Goal: Task Accomplishment & Management: Complete application form

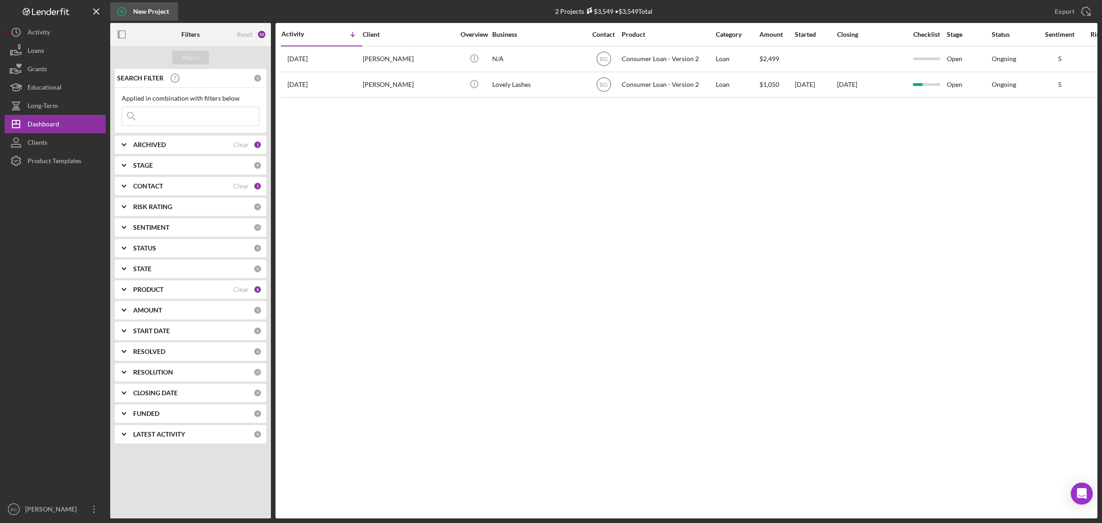
click at [136, 12] on div "New Project" at bounding box center [151, 11] width 36 height 18
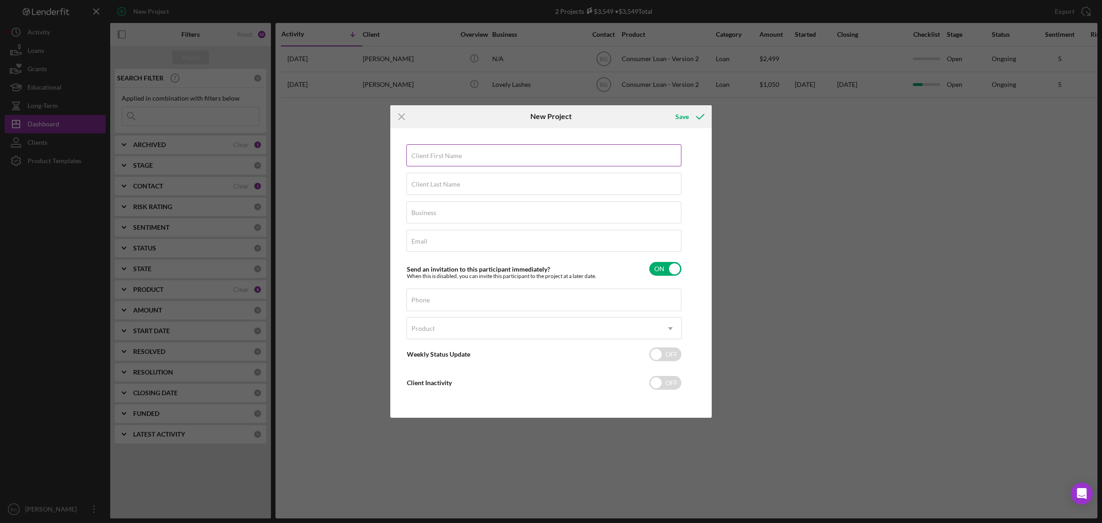
click at [497, 154] on div "Client First Name Required" at bounding box center [544, 155] width 276 height 23
type input "[PERSON_NAME]"
type input "N/A"
paste input "[EMAIL_ADDRESS][DOMAIN_NAME]"
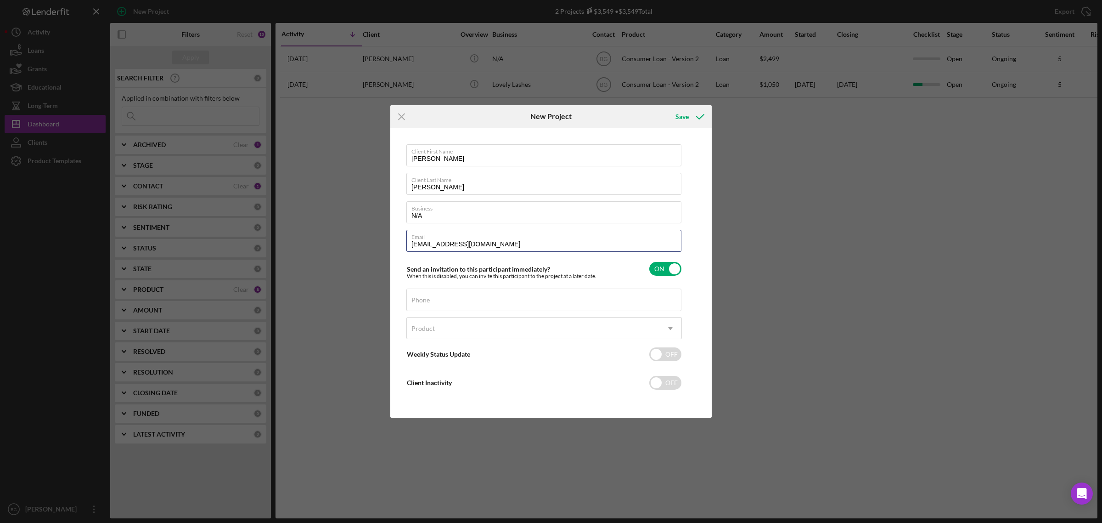
type input "[EMAIL_ADDRESS][DOMAIN_NAME]"
click at [463, 296] on div "Phone" at bounding box center [544, 299] width 276 height 23
paste input "[PHONE_NUMBER]"
type input "[PHONE_NUMBER]"
click at [464, 330] on div "Product" at bounding box center [533, 328] width 253 height 21
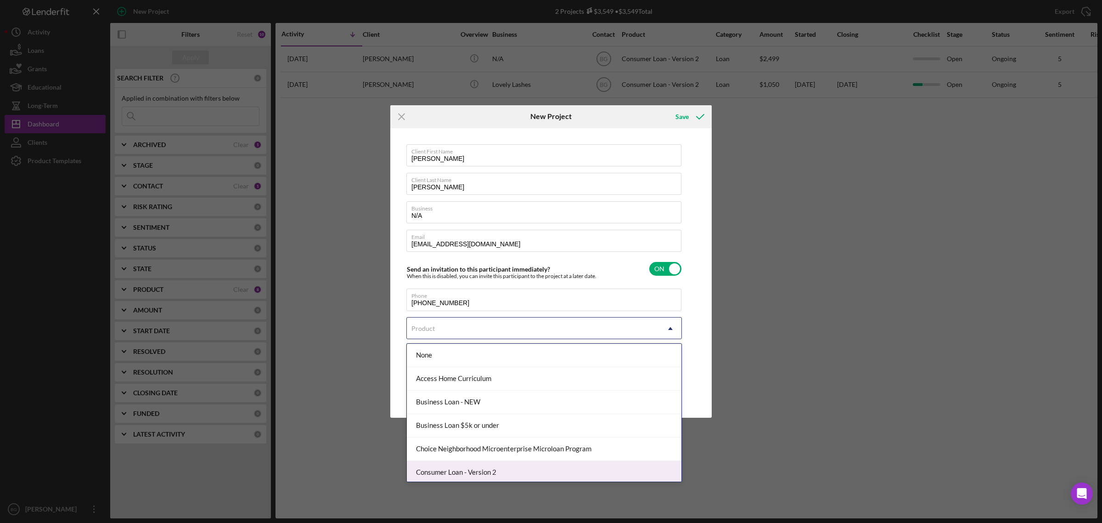
scroll to position [57, 0]
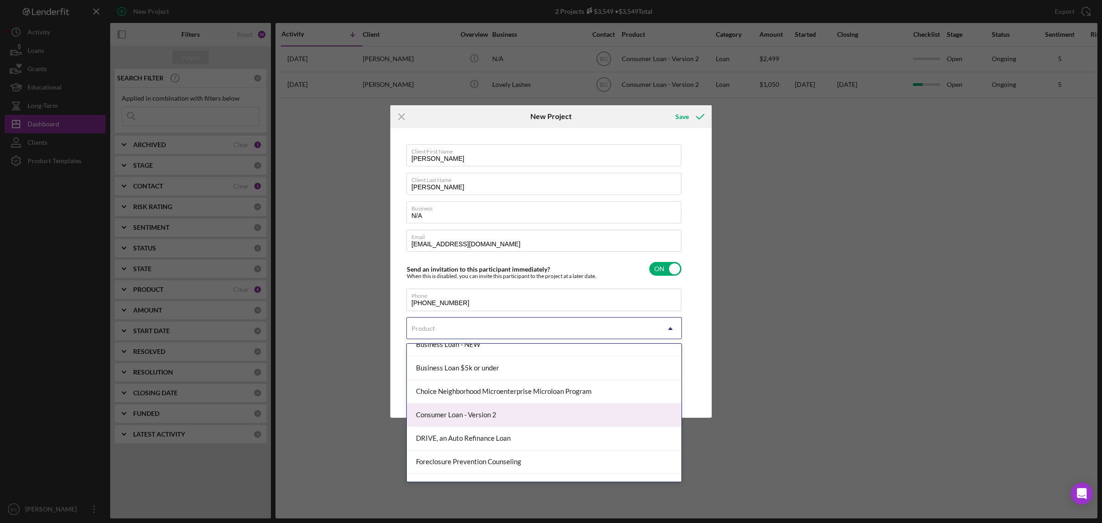
click at [449, 419] on div "Consumer Loan - Version 2" at bounding box center [544, 414] width 275 height 23
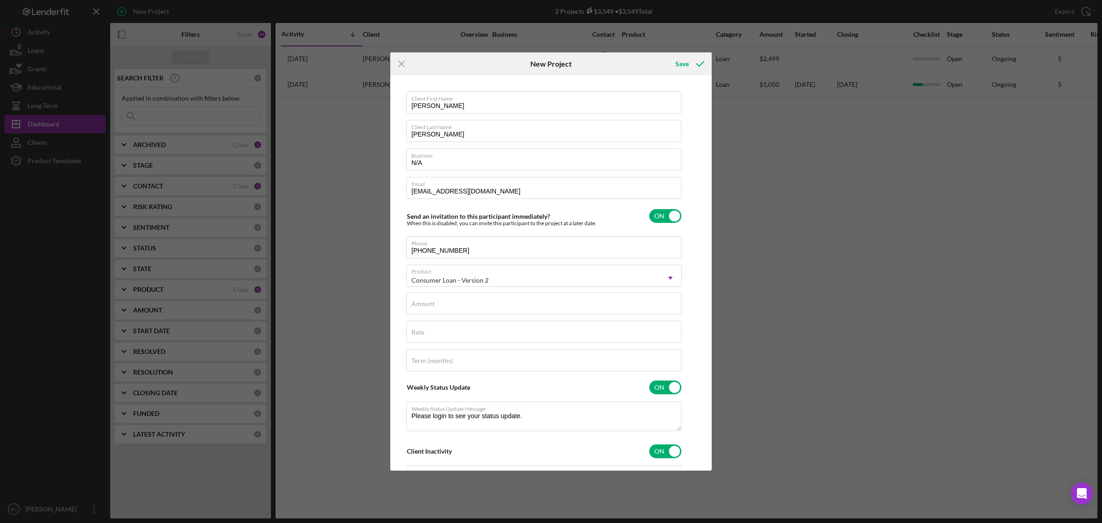
checkbox input "true"
click at [451, 299] on div "Amount" at bounding box center [544, 303] width 276 height 23
type input "$2"
type textarea "Thank you for your application to [PERSON_NAME]! Please login to see what we st…"
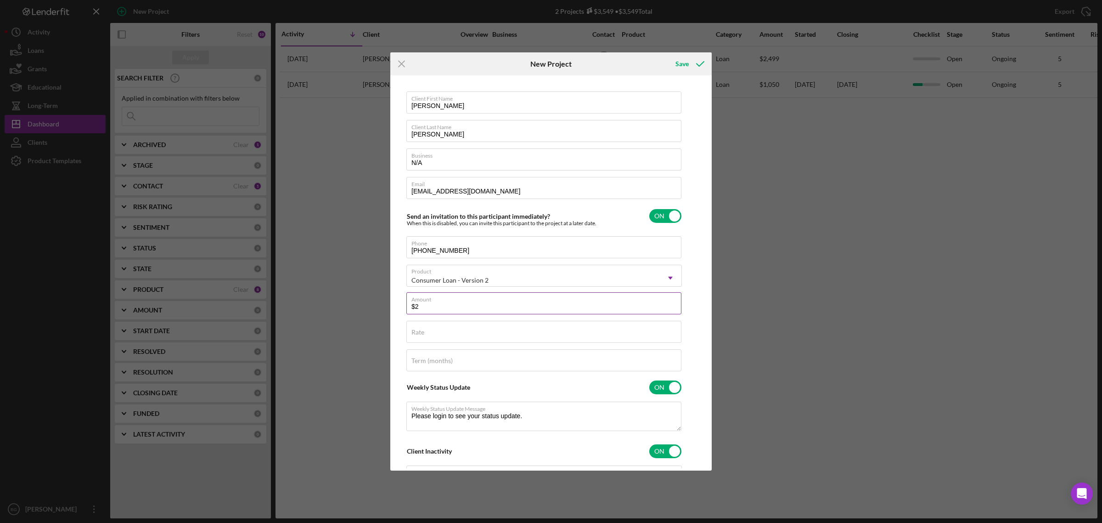
type input "$24"
type textarea "Thank you for your application to [PERSON_NAME]! Please login to see what we st…"
type input "$249"
type textarea "Thank you for your application to [PERSON_NAME]! Please login to see what we st…"
type input "$2,499"
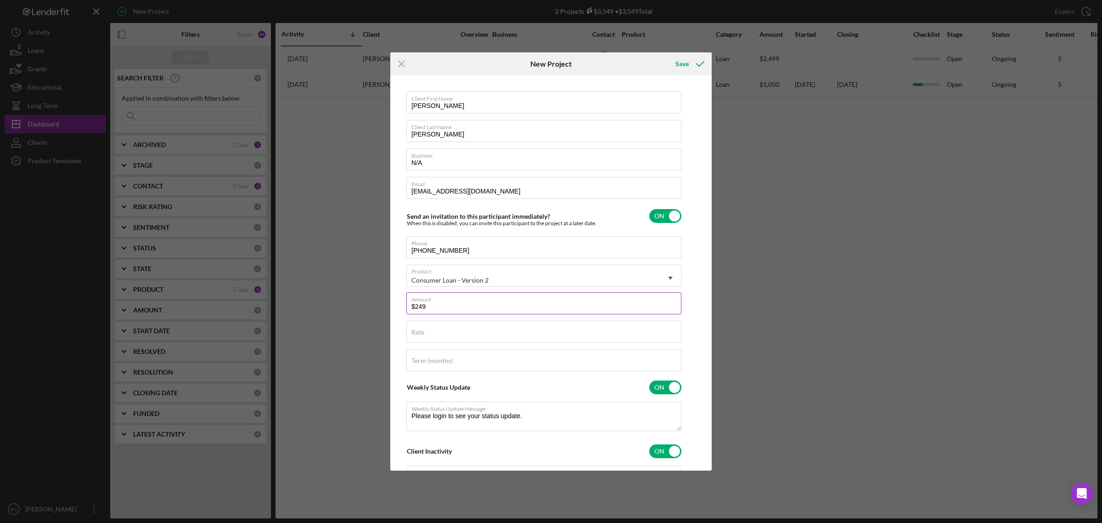
type textarea "Thank you for your application to [PERSON_NAME]! Please login to see what we st…"
type input "$2,499"
type textarea "Thank you for your application to [PERSON_NAME]! Please login to see what we st…"
click at [439, 338] on input "Rate" at bounding box center [543, 332] width 275 height 22
type input "20.000%"
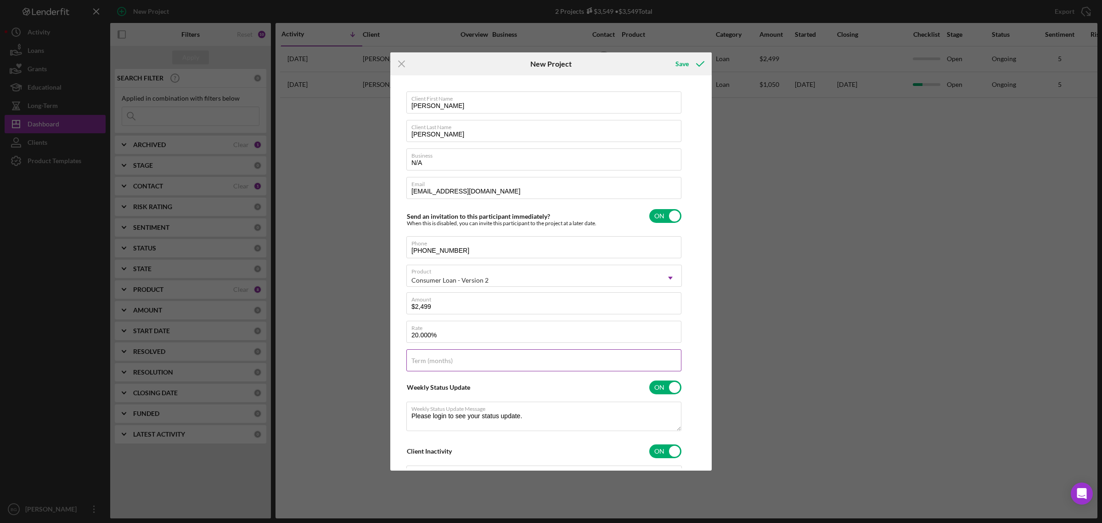
type textarea "Thank you for your application to [PERSON_NAME]! Please login to see what we st…"
click at [468, 359] on div "Term (months)" at bounding box center [544, 360] width 276 height 23
type input "3"
type textarea "Thank you for your application to [PERSON_NAME]! Please login to see what we st…"
type input "36"
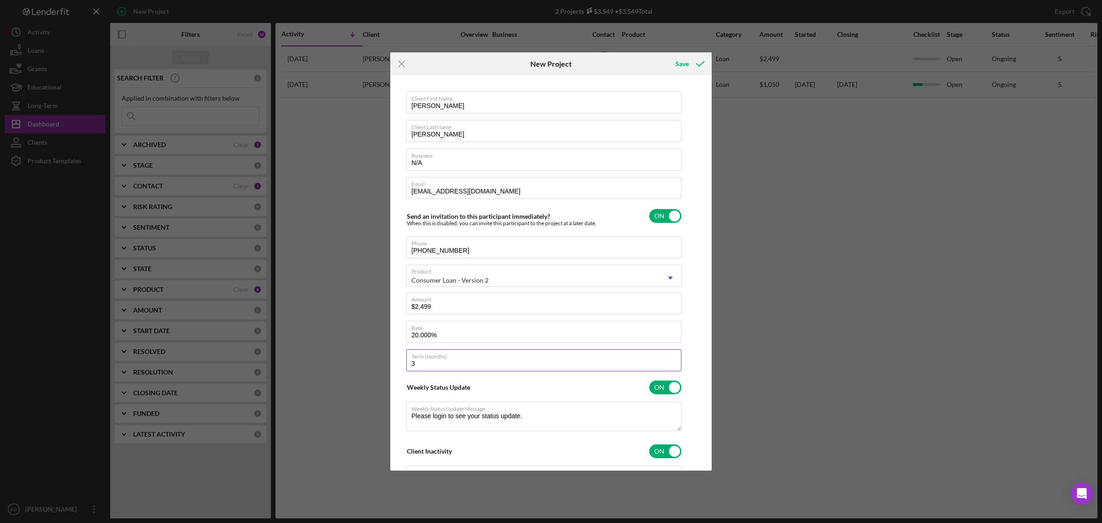
type textarea "Thank you for your application to [PERSON_NAME]! Please login to see what we st…"
type input "36"
type textarea "Thank you for your application to [PERSON_NAME]! Please login to see what we st…"
click at [667, 388] on input "checkbox" at bounding box center [665, 387] width 32 height 14
checkbox input "false"
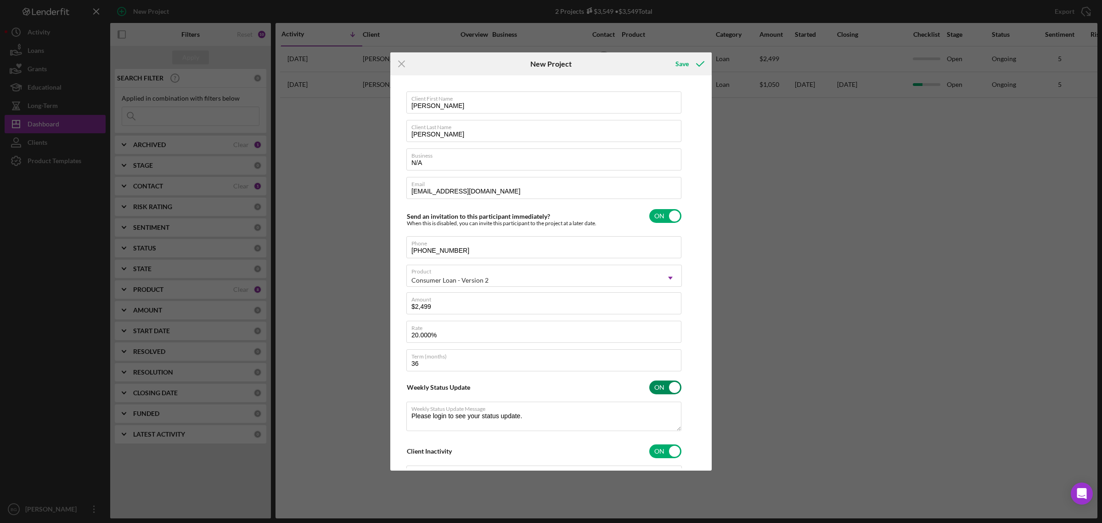
type textarea "Thank you for your application to [PERSON_NAME]! Please login to see what we st…"
click at [671, 414] on input "checkbox" at bounding box center [665, 416] width 32 height 14
checkbox input "false"
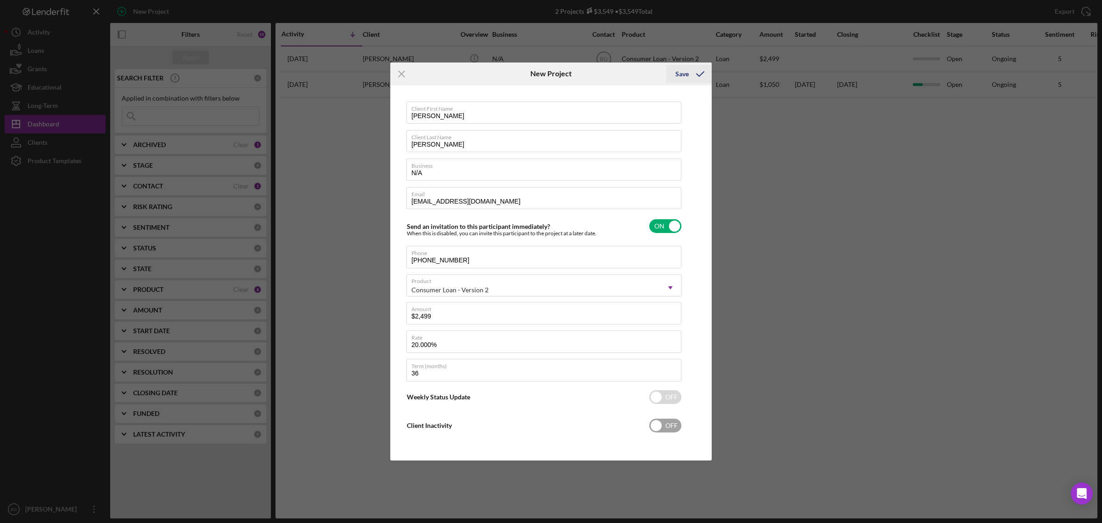
click at [685, 74] on div "Save" at bounding box center [682, 74] width 13 height 18
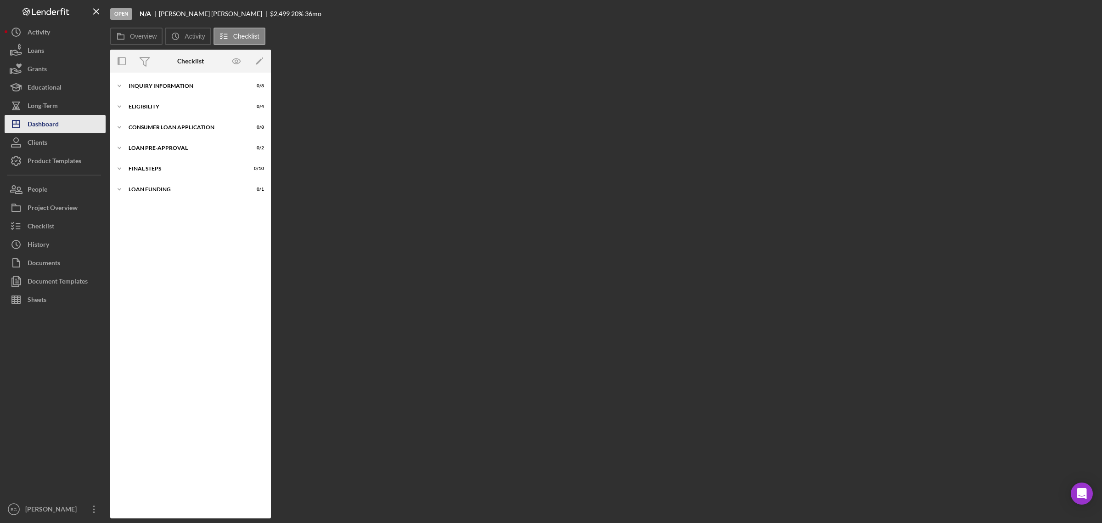
click at [39, 124] on div "Dashboard" at bounding box center [43, 125] width 31 height 21
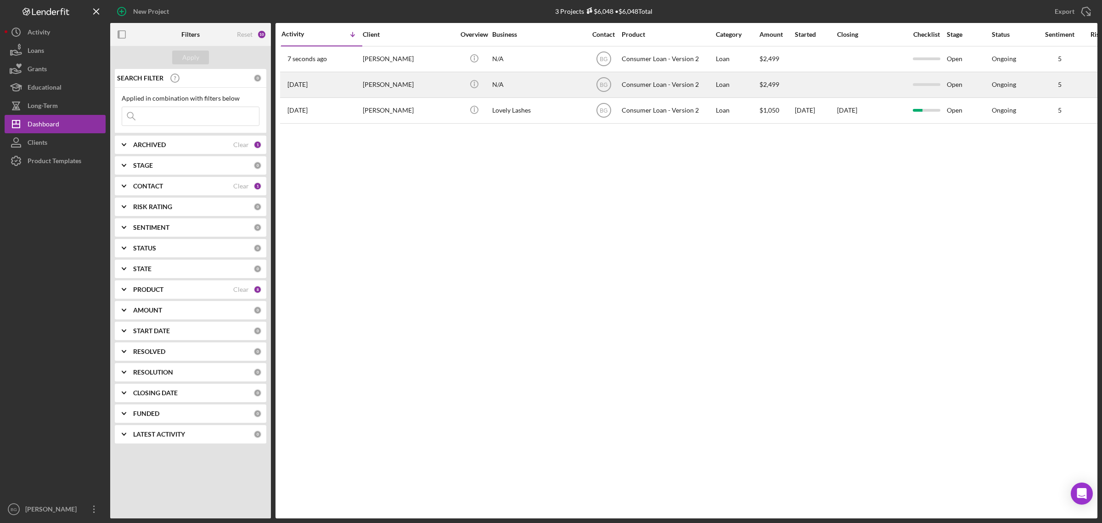
click at [377, 81] on div "[PERSON_NAME]" at bounding box center [409, 85] width 92 height 24
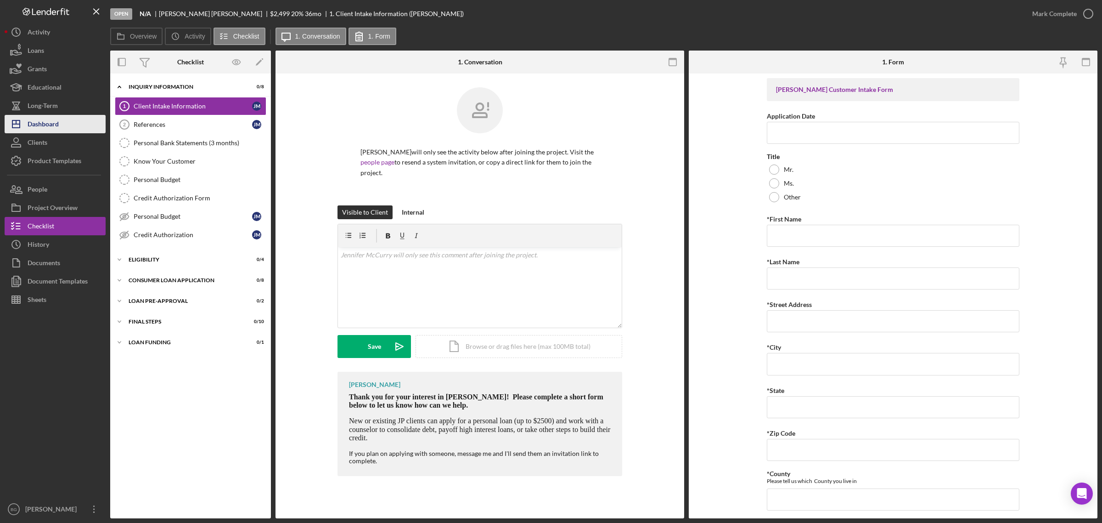
click at [49, 130] on div "Dashboard" at bounding box center [43, 125] width 31 height 21
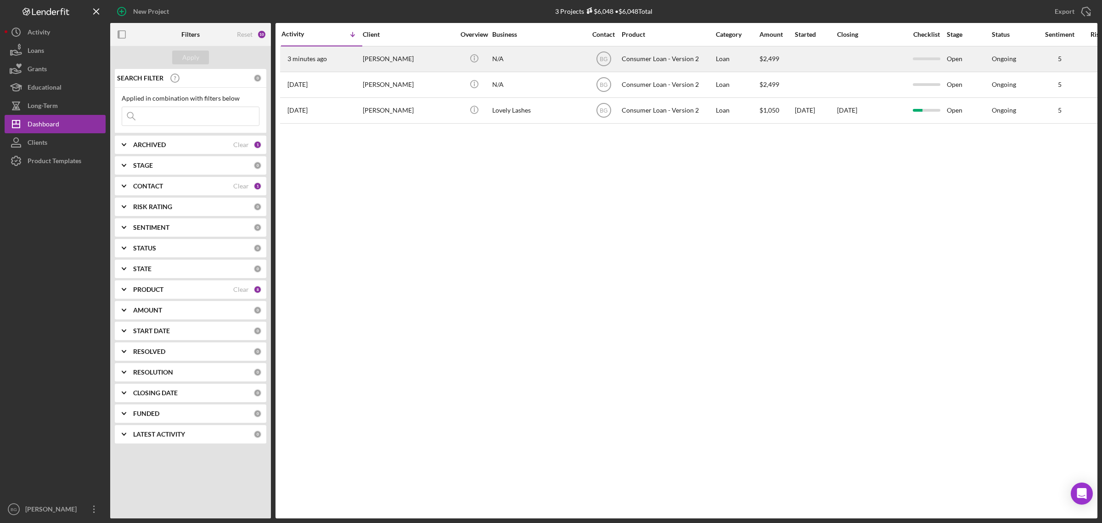
click at [359, 53] on div "3 minutes ago [PERSON_NAME]" at bounding box center [322, 59] width 80 height 24
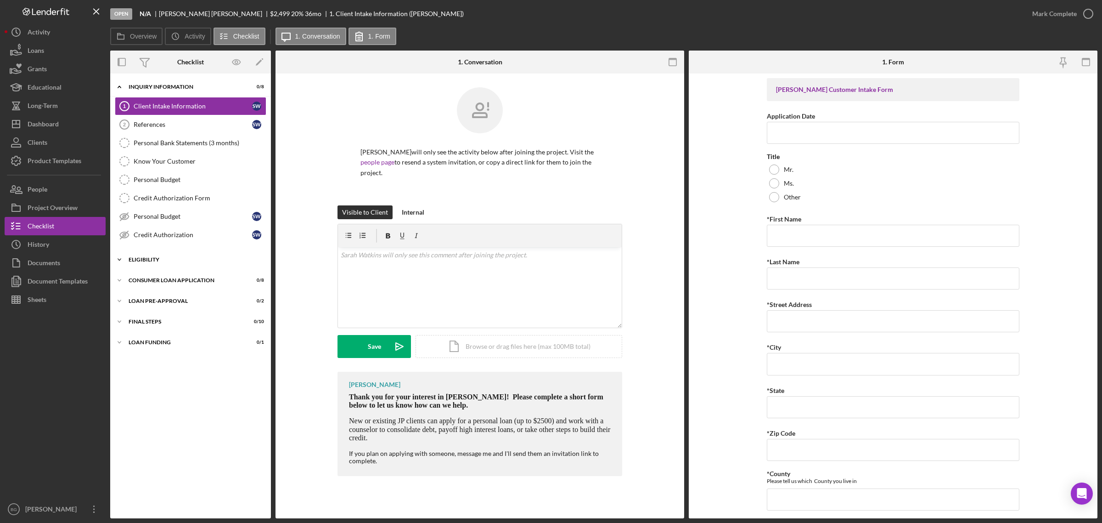
click at [150, 258] on div "Icon/Expander Eligibility 0 / 4" at bounding box center [190, 259] width 161 height 18
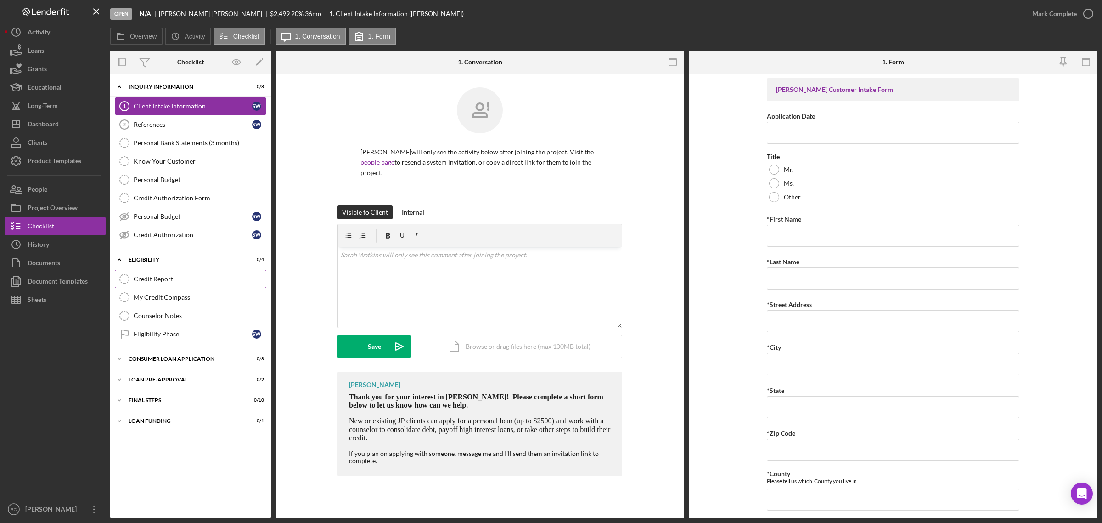
click at [153, 282] on div "Credit Report" at bounding box center [200, 278] width 132 height 7
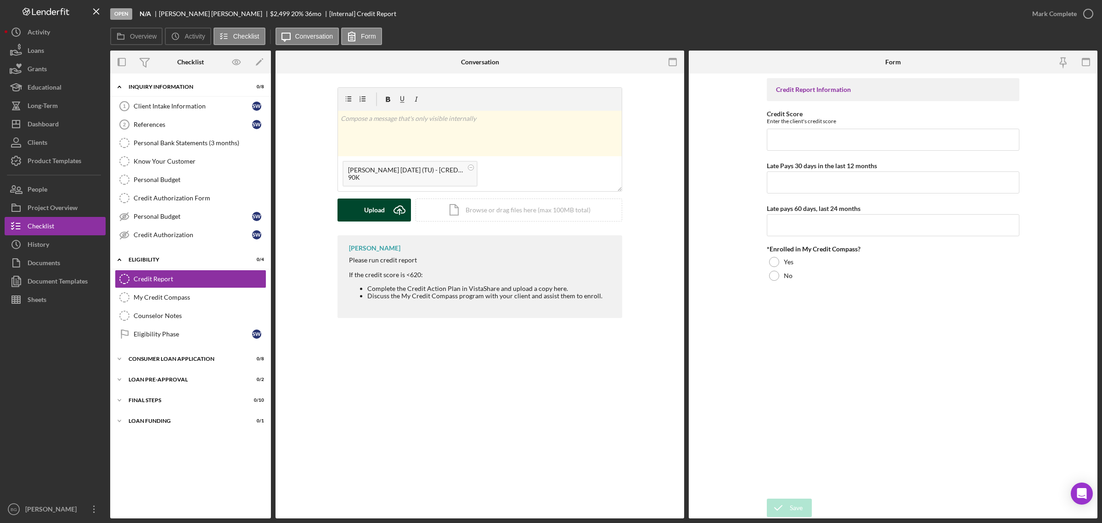
click at [385, 208] on button "Upload Icon/Upload" at bounding box center [374, 209] width 73 height 23
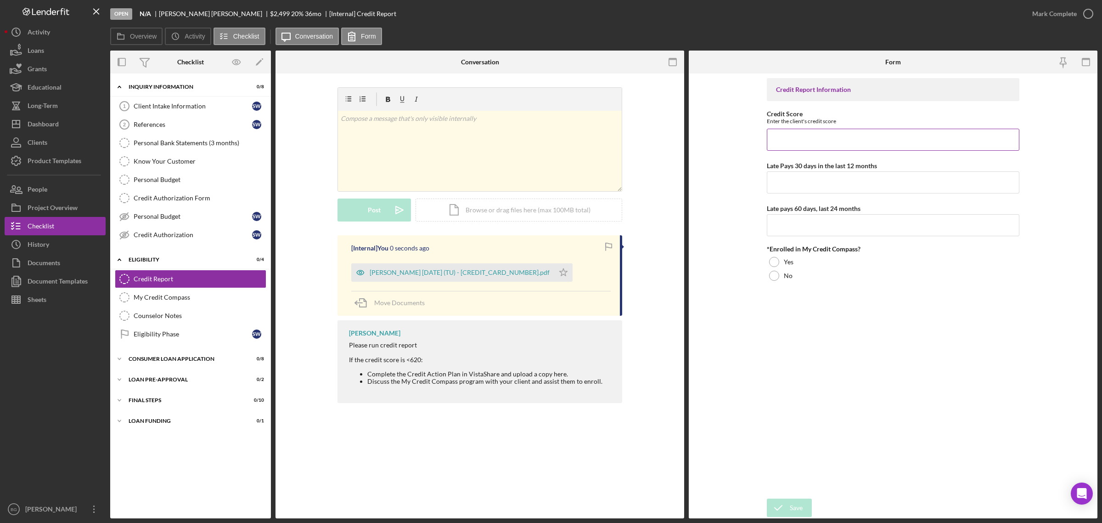
click at [795, 141] on input "Credit Score" at bounding box center [893, 140] width 253 height 22
type input "623"
click at [802, 181] on input "Late Pays 30 days in the last 12 months" at bounding box center [893, 182] width 253 height 22
type input "0"
click at [807, 229] on input "Late pays 60 days, last 24 months" at bounding box center [893, 225] width 253 height 22
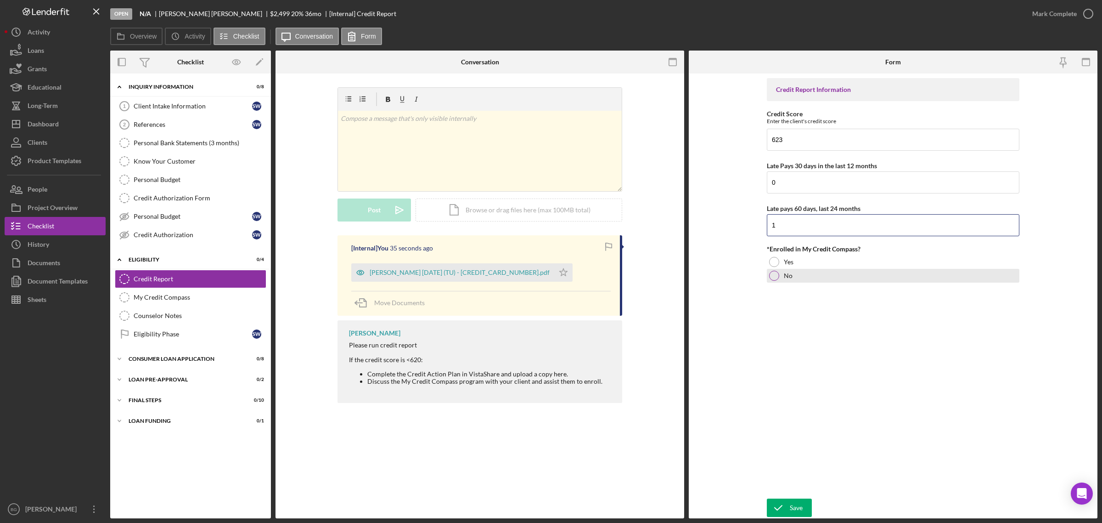
type input "1"
click at [775, 276] on div at bounding box center [774, 275] width 10 height 10
click at [786, 505] on icon "submit" at bounding box center [778, 507] width 23 height 23
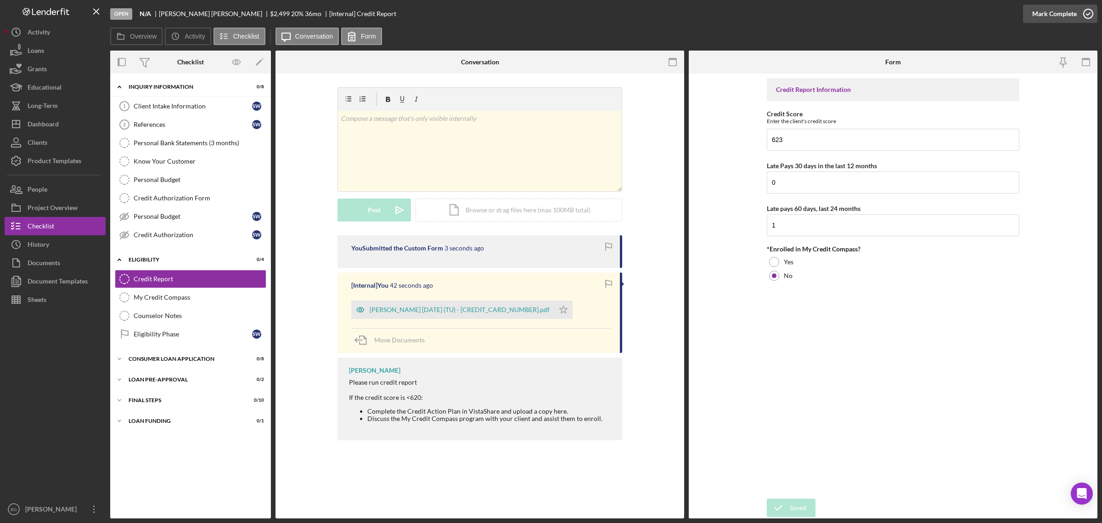
click at [1048, 10] on div "Mark Complete" at bounding box center [1054, 14] width 45 height 18
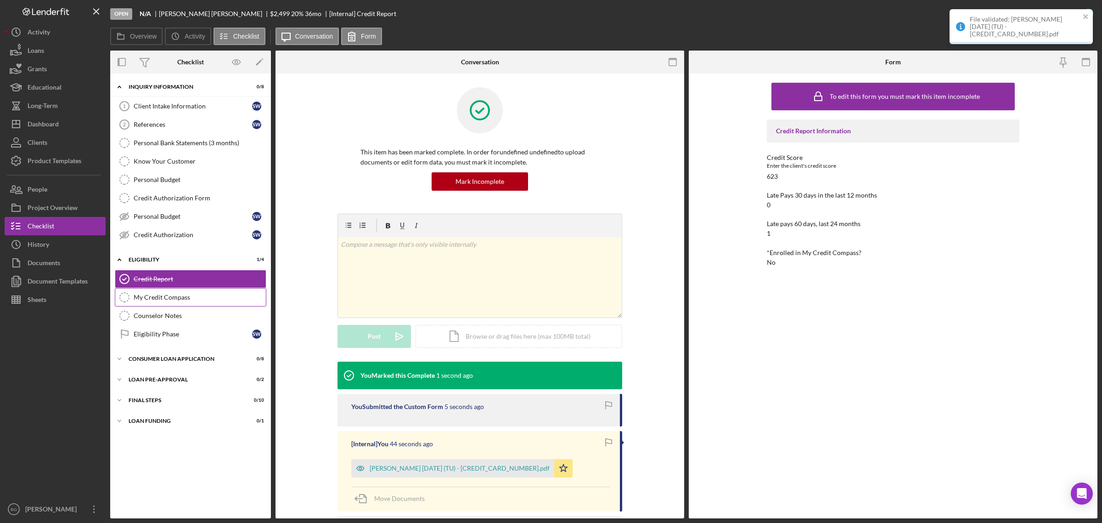
click at [142, 301] on div "My Credit Compass" at bounding box center [200, 296] width 132 height 7
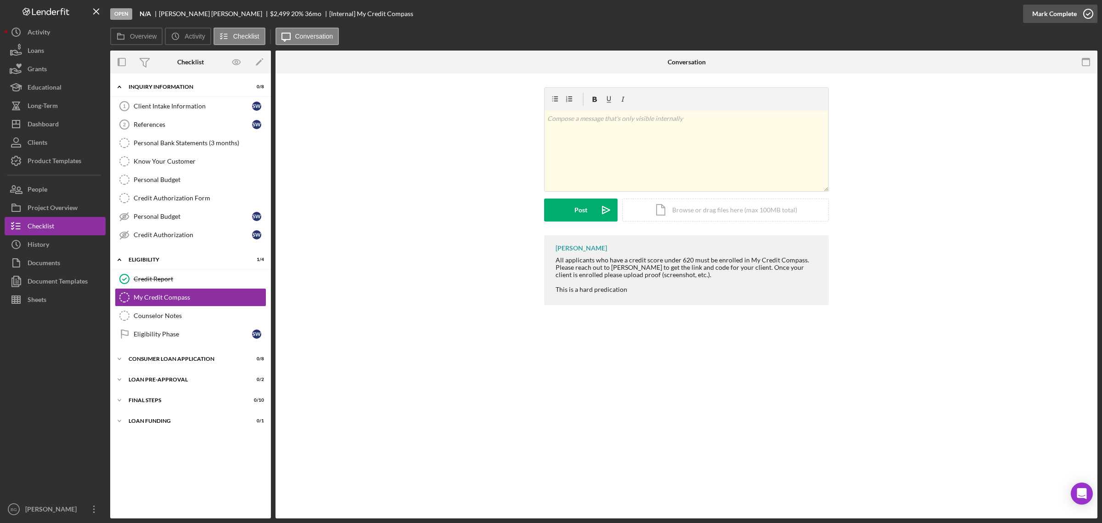
click at [1048, 10] on div "Mark Complete" at bounding box center [1054, 14] width 45 height 18
